Goal: Task Accomplishment & Management: Use online tool/utility

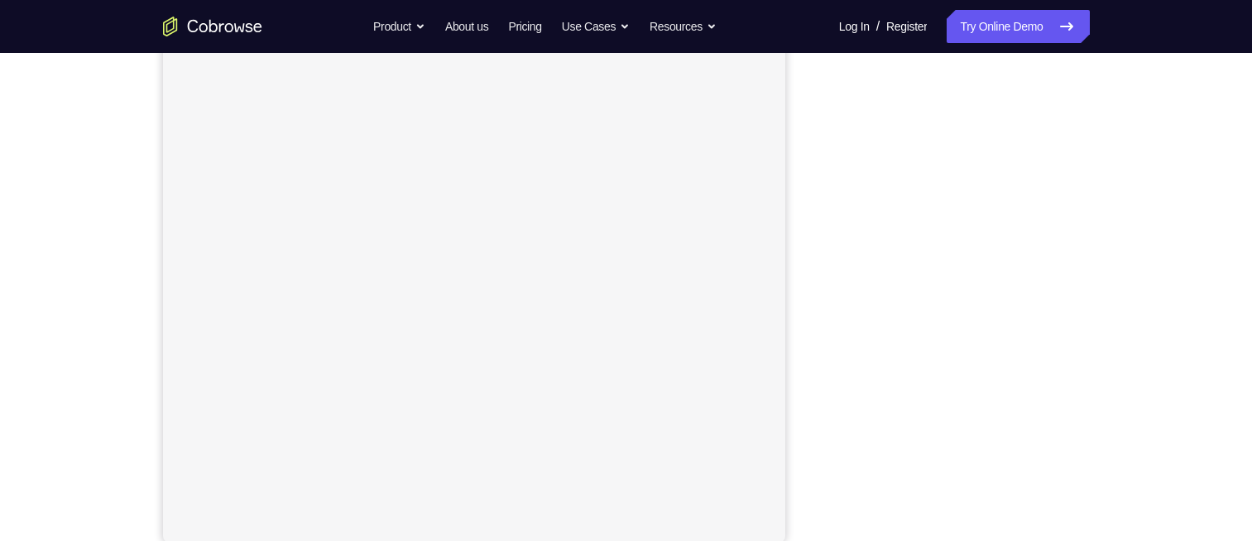
scroll to position [228, 0]
